Goal: Information Seeking & Learning: Learn about a topic

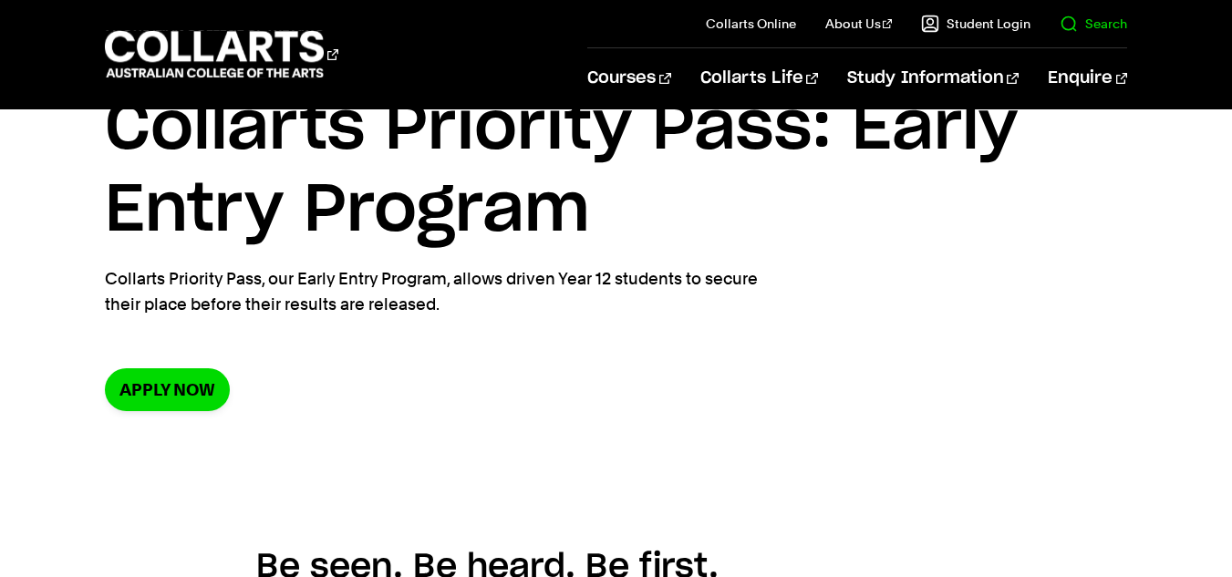
click at [1077, 24] on link "Search" at bounding box center [1092, 24] width 67 height 18
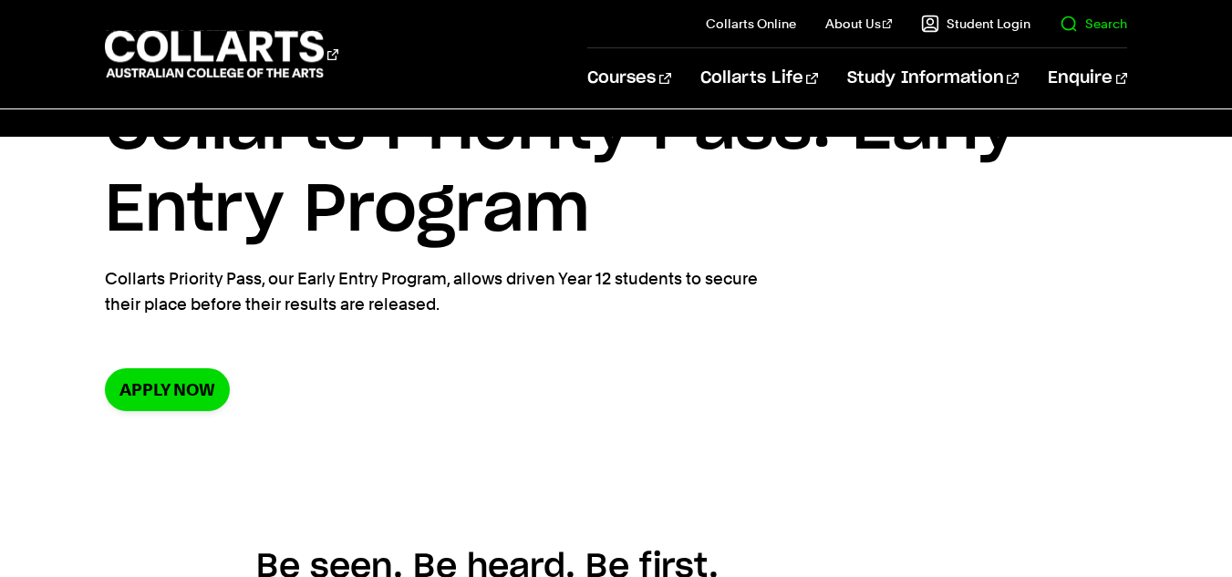
click at [1071, 13] on il "Search" at bounding box center [1078, 23] width 97 height 47
click at [1071, 24] on link "Search" at bounding box center [1092, 24] width 67 height 18
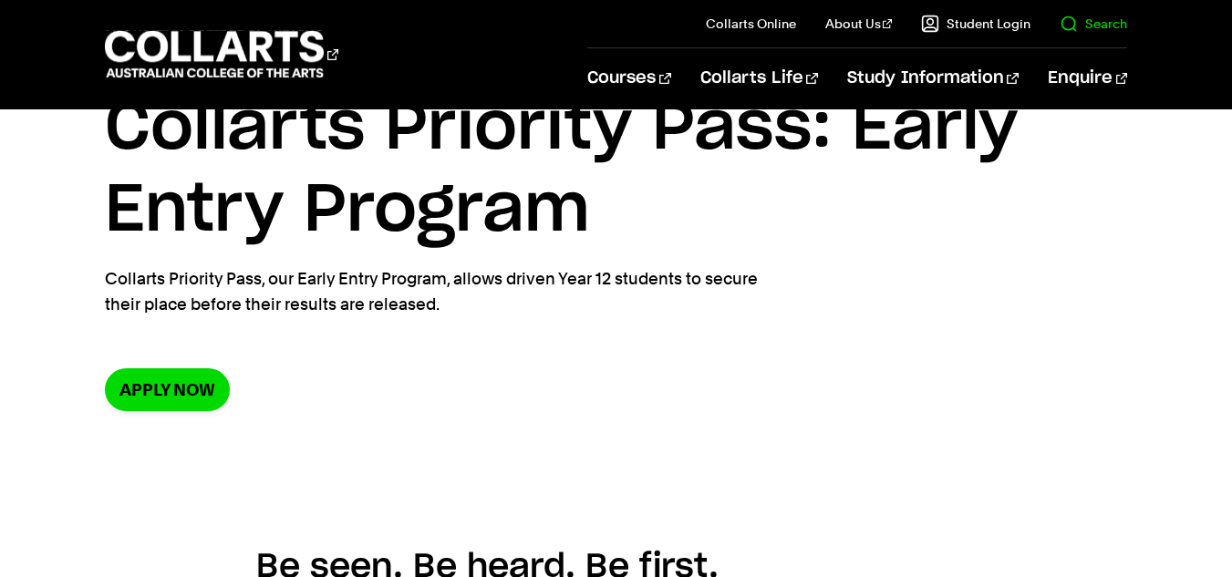
click at [1073, 25] on link "Search" at bounding box center [1092, 24] width 67 height 18
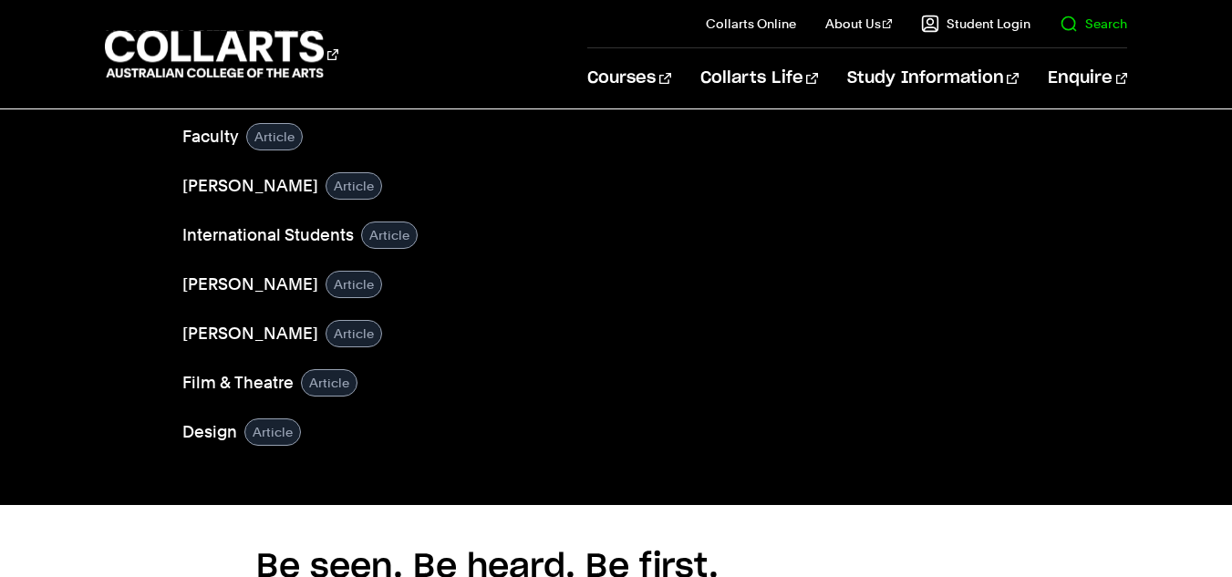
type input "A"
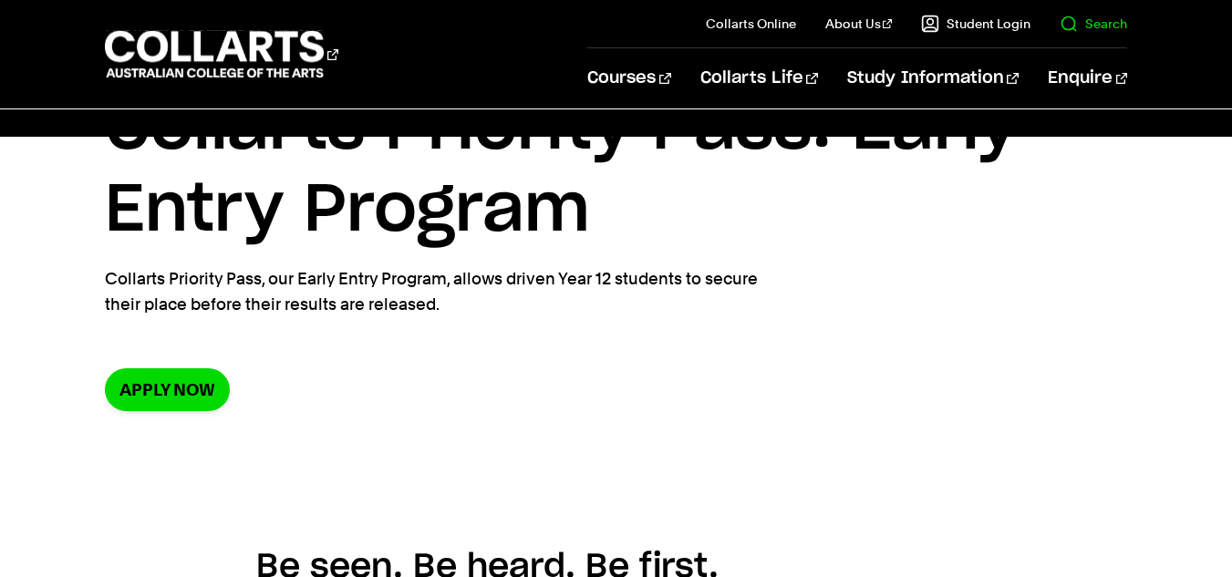
type input "Audtion"
click at [1058, 53] on button "GO" at bounding box center [1089, 71] width 63 height 36
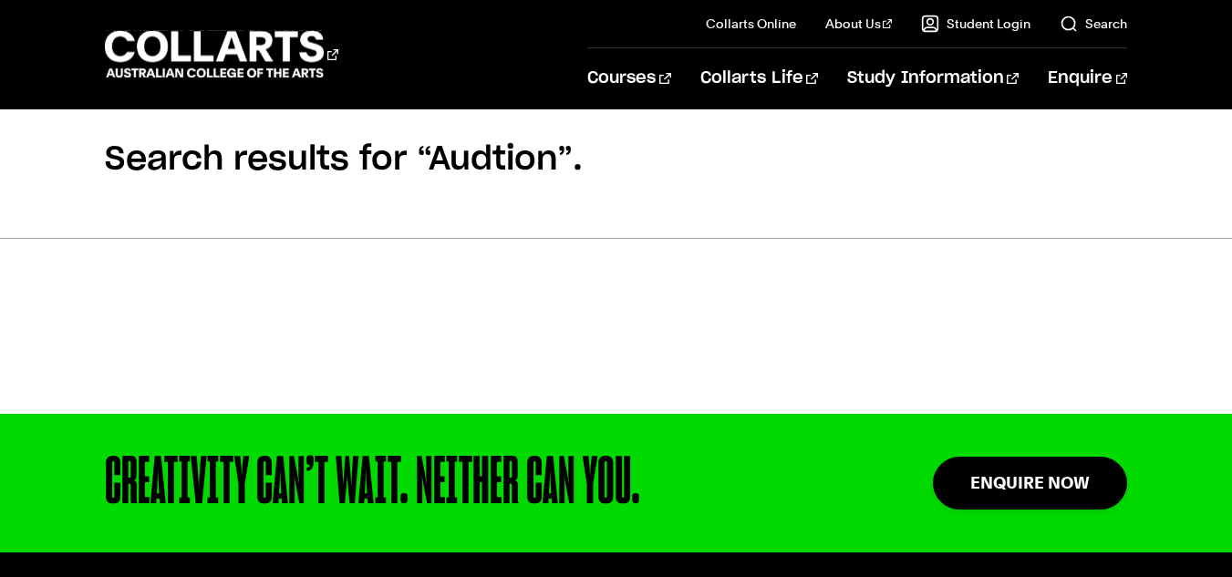
scroll to position [152, 0]
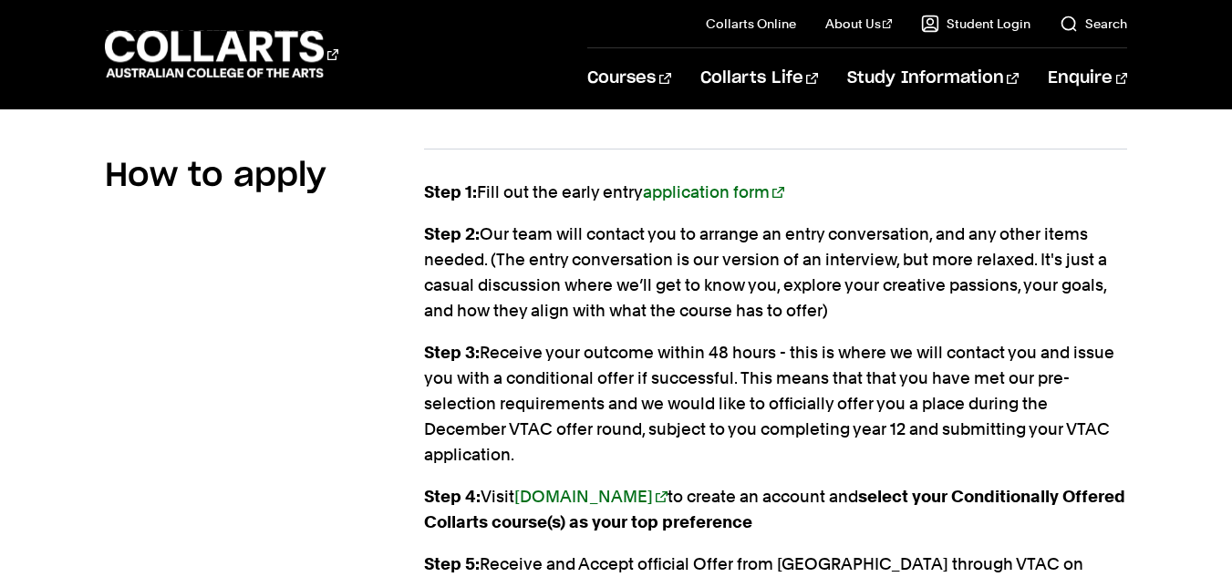
scroll to position [2097, 0]
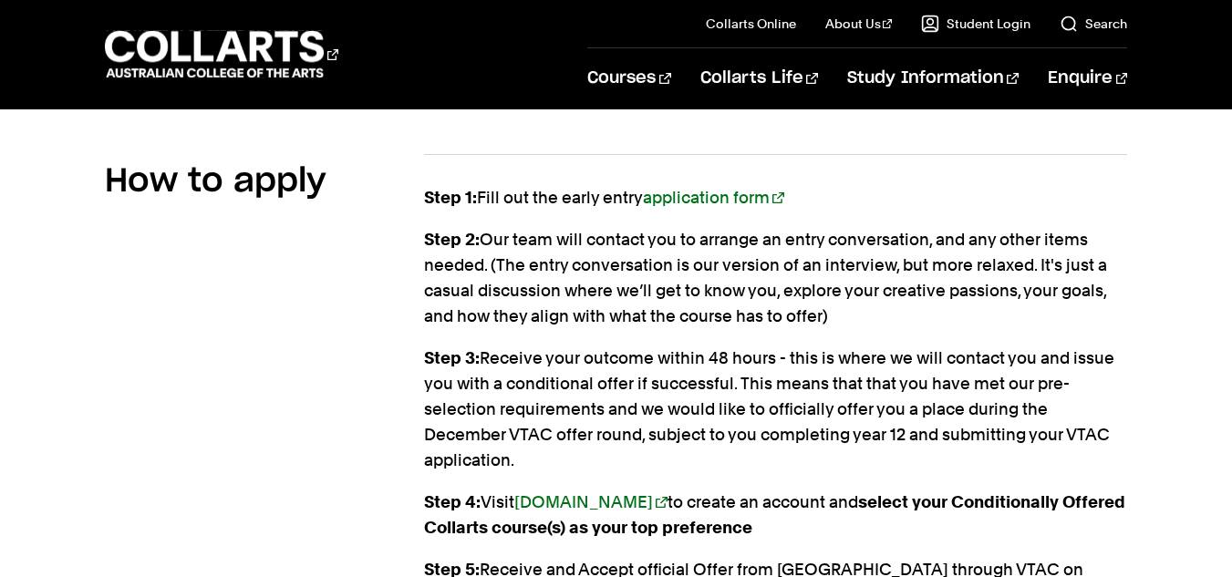
click at [707, 188] on link "application form" at bounding box center [713, 197] width 141 height 19
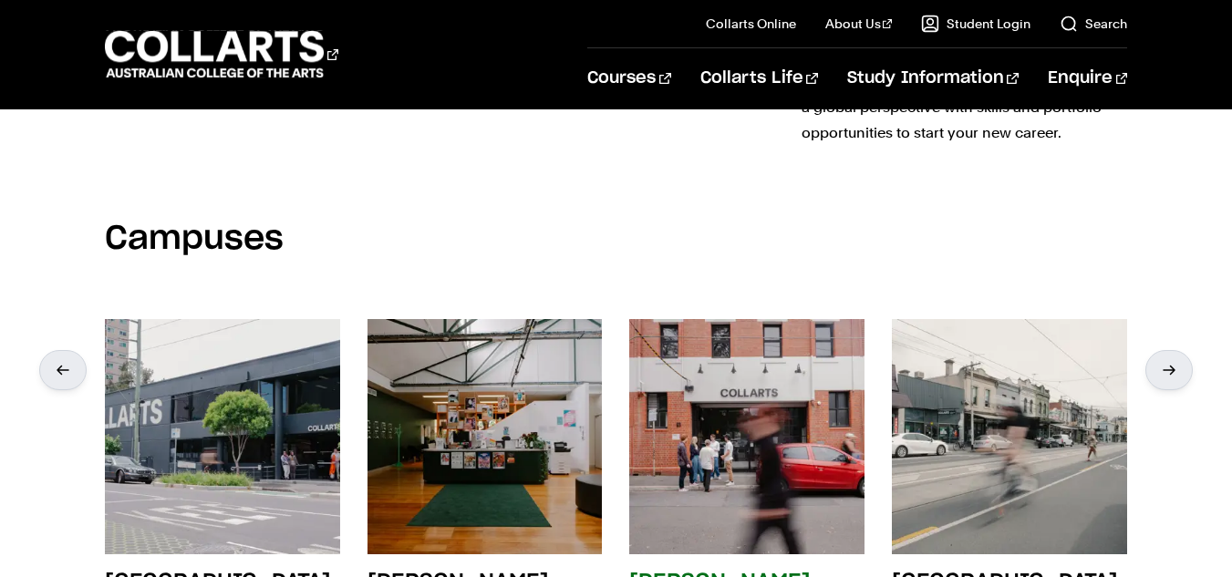
scroll to position [3191, 0]
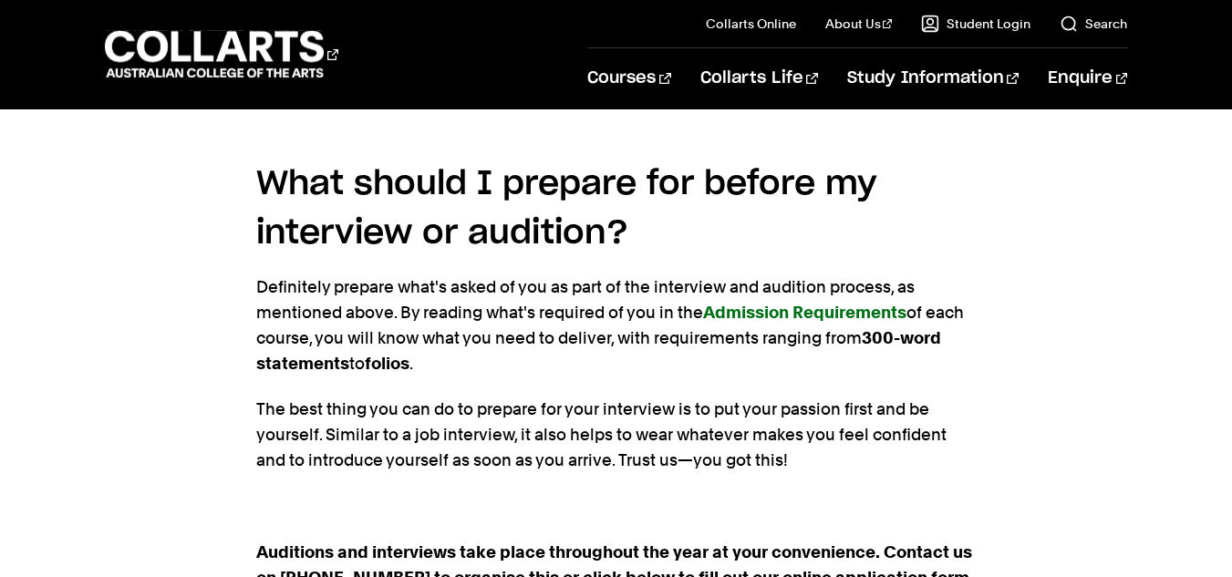
scroll to position [3586, 0]
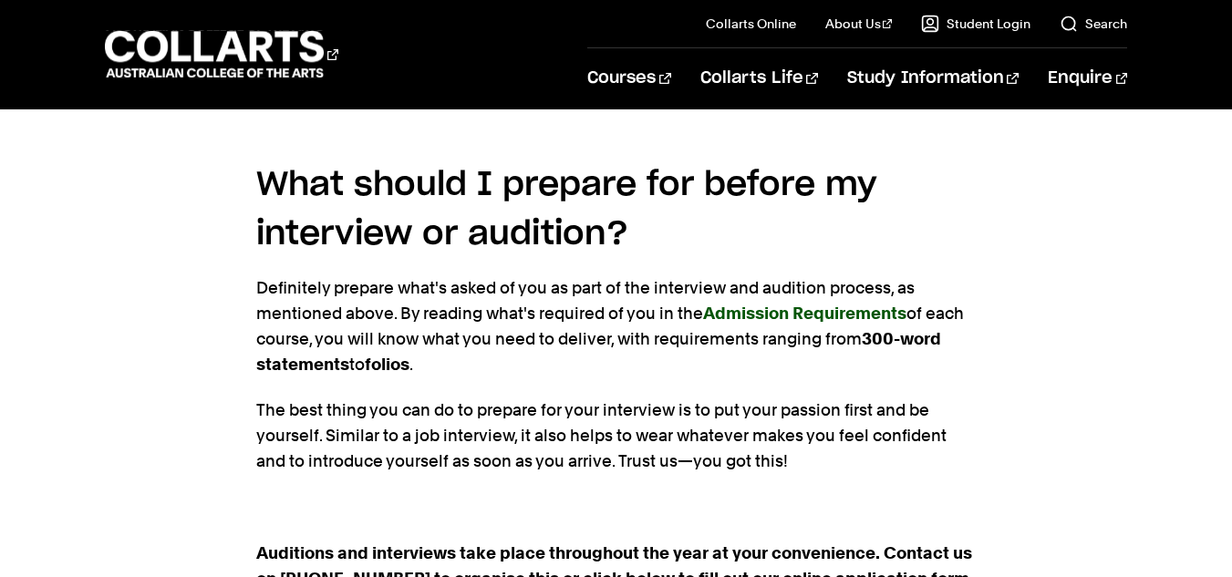
click at [814, 314] on strong "Admission Requirements" at bounding box center [804, 313] width 203 height 19
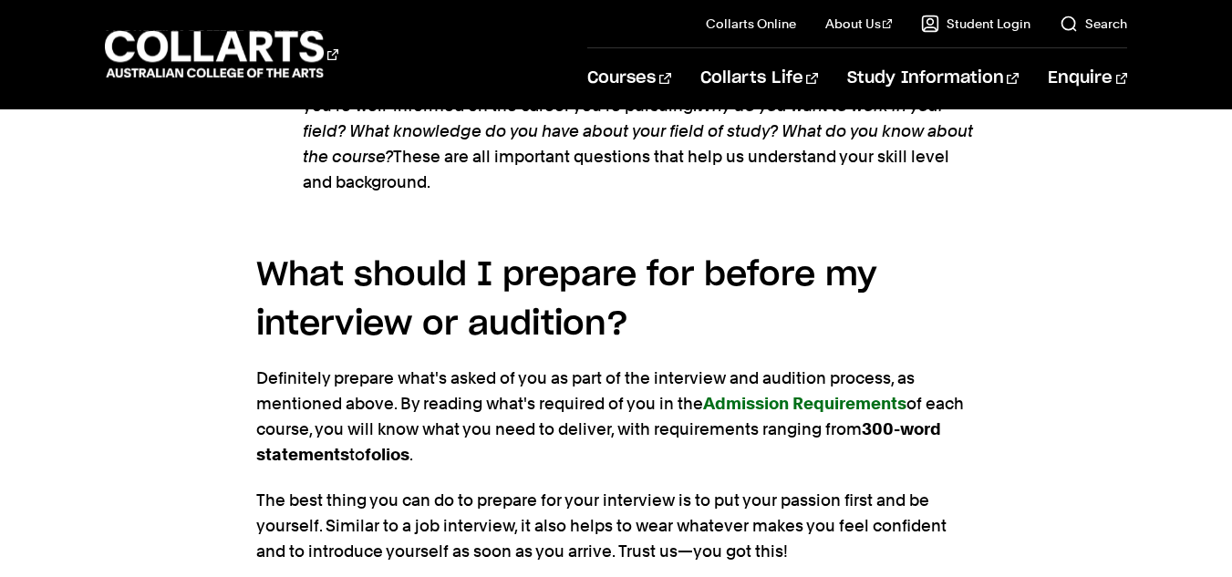
scroll to position [3494, 0]
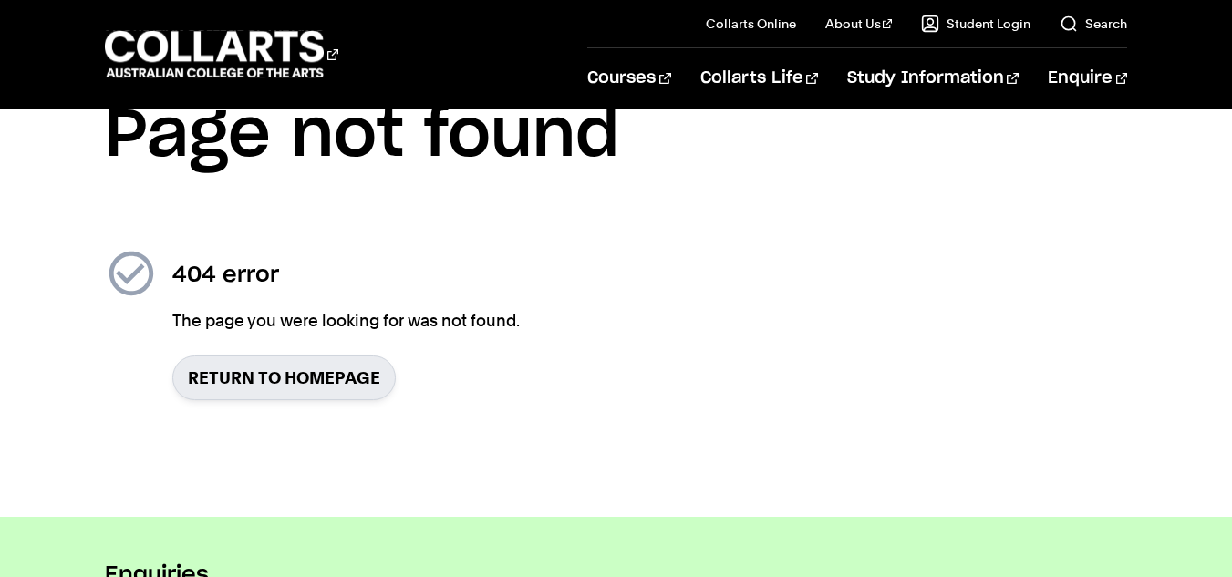
scroll to position [91, 0]
